Goal: Use online tool/utility

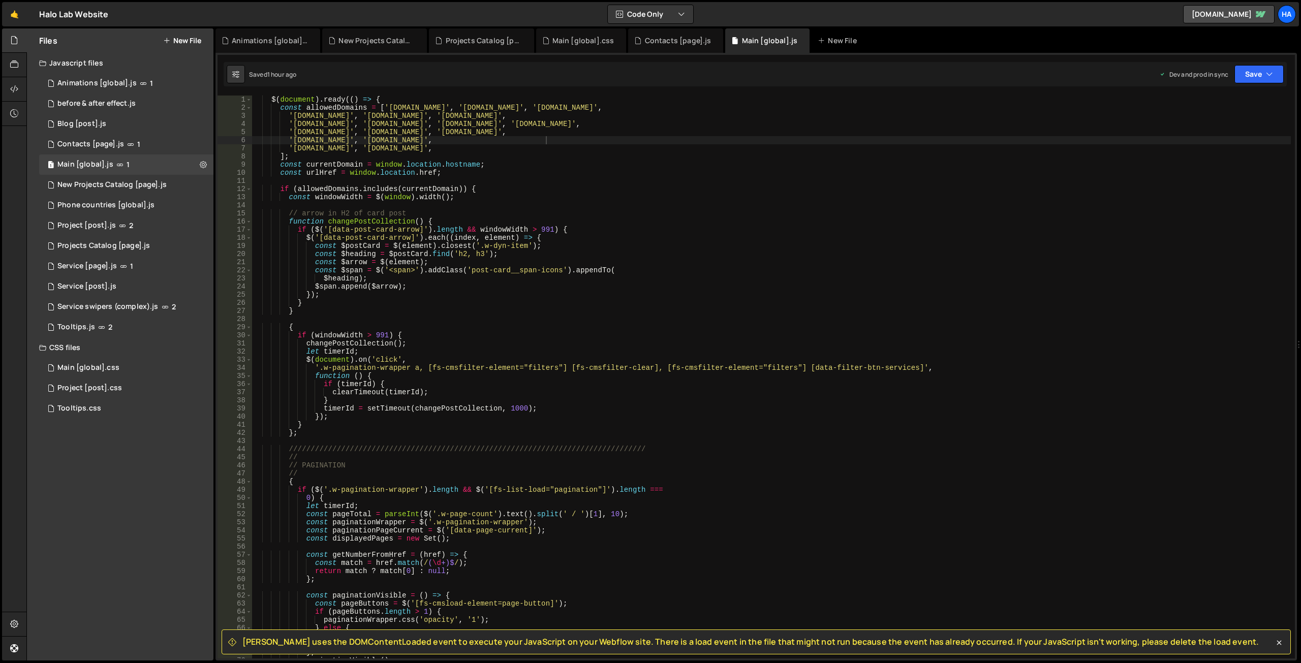
scroll to position [22363, 0]
click at [1260, 70] on button "Save" at bounding box center [1258, 74] width 49 height 18
click at [1214, 106] on div "1 hour ago" at bounding box center [1205, 110] width 30 height 9
click at [1260, 74] on button "Save" at bounding box center [1258, 74] width 49 height 18
click at [1111, 100] on div "$ ( document ) . ready (( ) => { const allowedDomains = [ '[DOMAIN_NAME]' , '[D…" at bounding box center [771, 385] width 1039 height 579
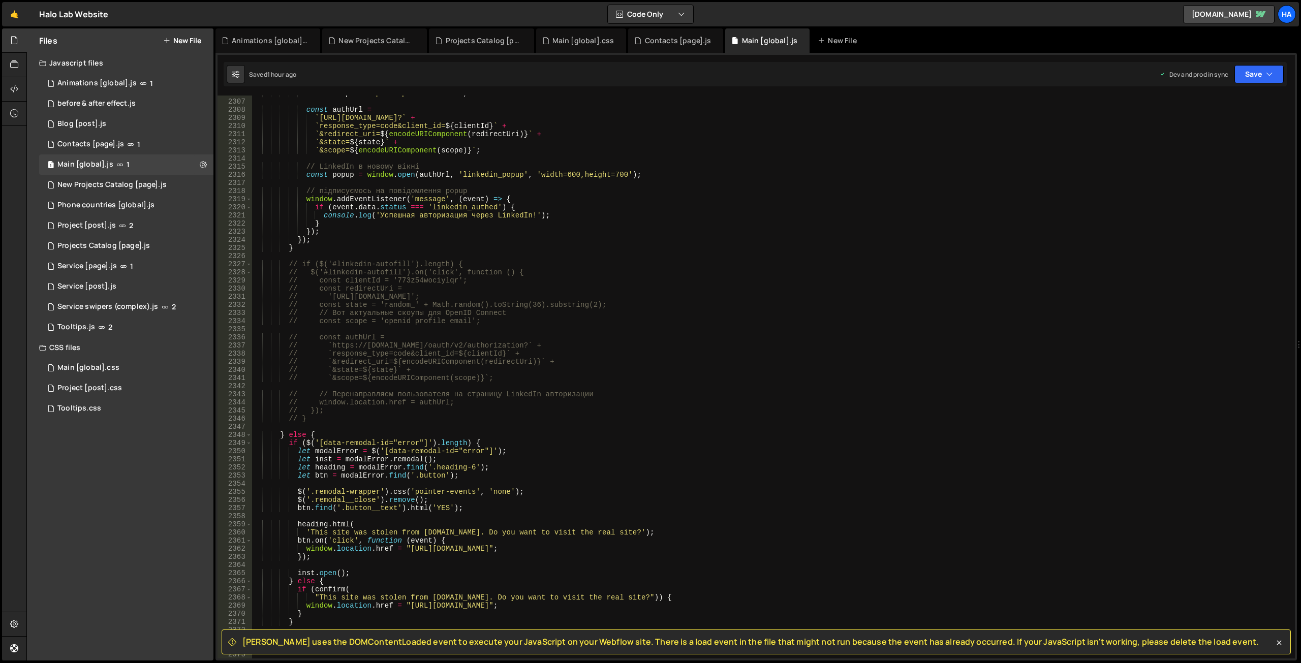
scroll to position [16088, 0]
click at [782, 307] on div "const scope = 'openid profile email' ; const authUrl = ` [URL][DOMAIN_NAME]? ` …" at bounding box center [771, 378] width 1039 height 579
type textarea "// const state = 'random_' + Math.random().toString(36).substring(2);"
click at [1147, 106] on input at bounding box center [1166, 105] width 128 height 15
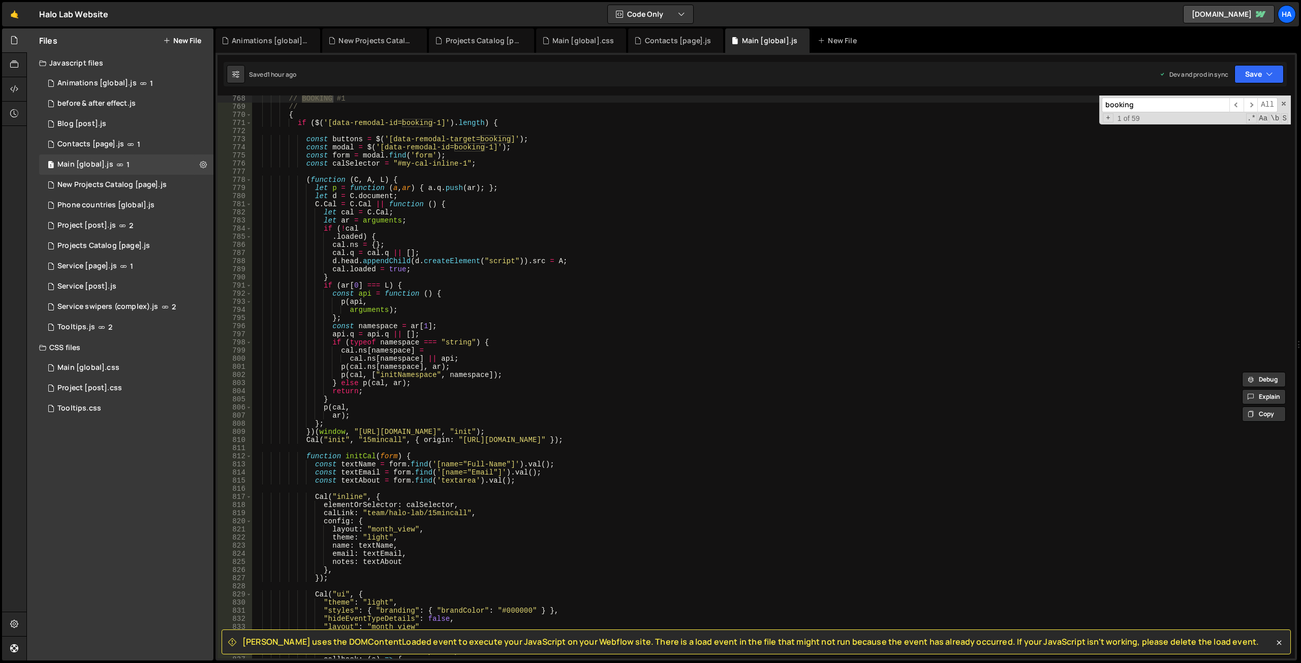
scroll to position [5431, 0]
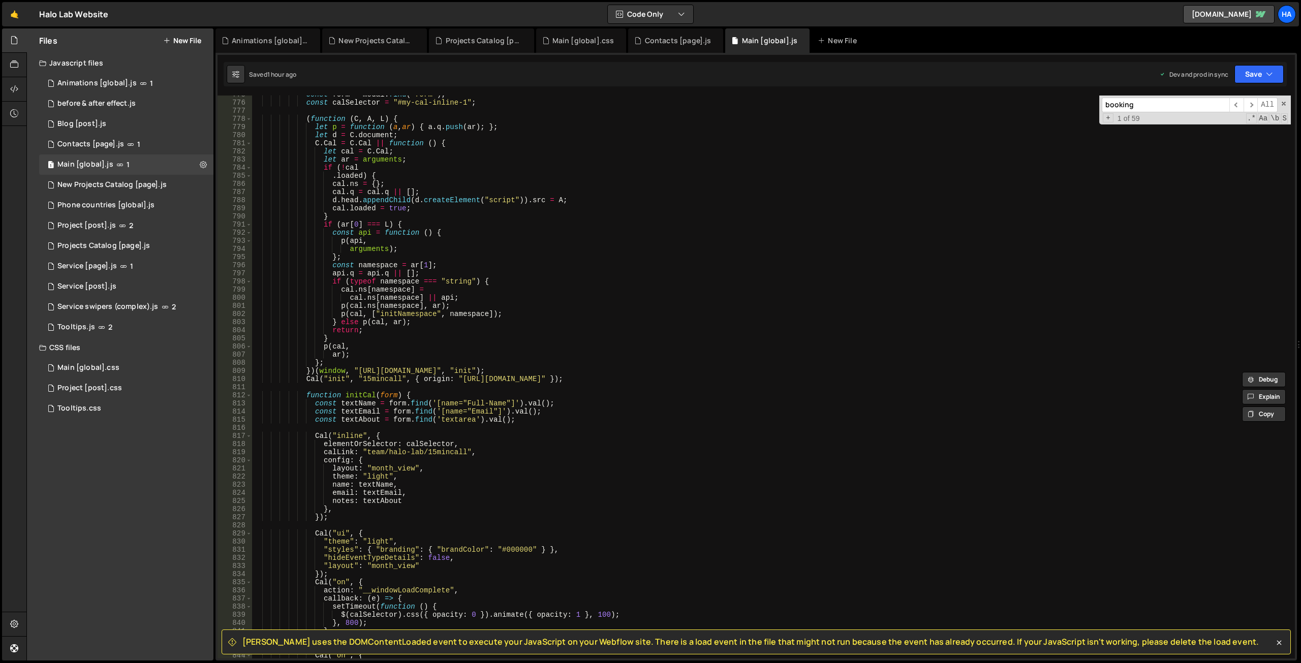
type input "booking"
type textarea "p(api,"
click at [544, 240] on div "const form = modal . find ( 'form' ) ; const calSelector = "#my-cal-inline-1" ;…" at bounding box center [771, 379] width 1039 height 579
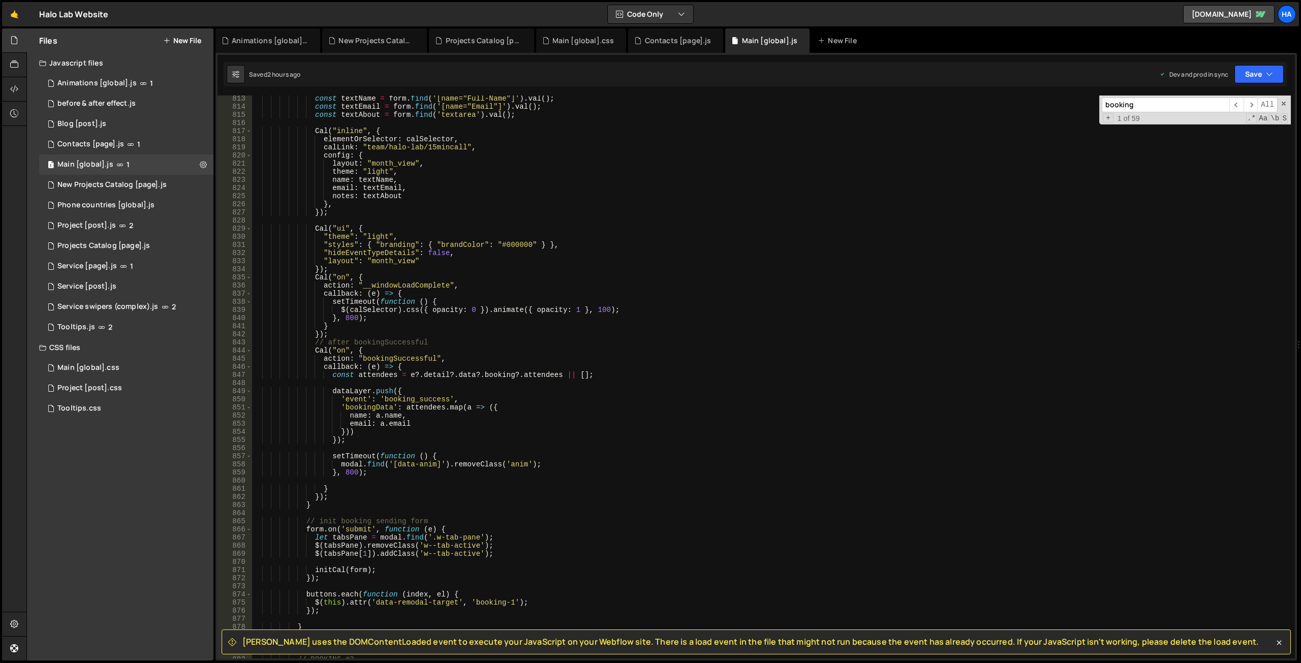
scroll to position [5694, 0]
